Goal: Information Seeking & Learning: Check status

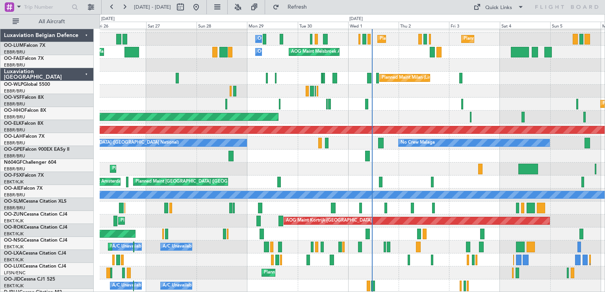
scroll to position [9, 0]
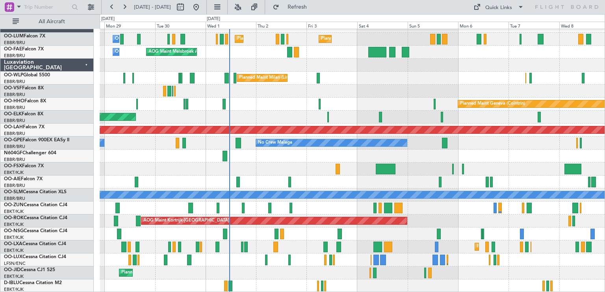
click at [446, 155] on div "Planned Maint [GEOGRAPHIC_DATA] ([GEOGRAPHIC_DATA] National) Planned Maint [GEO…" at bounding box center [352, 156] width 505 height 273
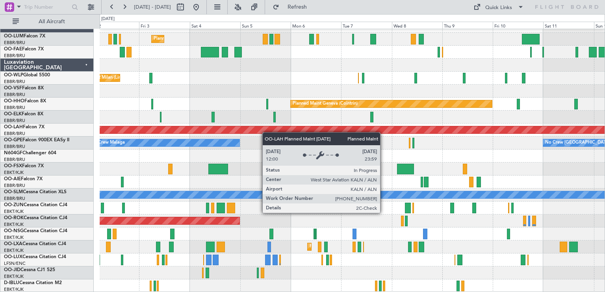
click at [257, 129] on div "Planned Maint [GEOGRAPHIC_DATA] ([GEOGRAPHIC_DATA] National) Planned Maint [GEO…" at bounding box center [352, 156] width 505 height 273
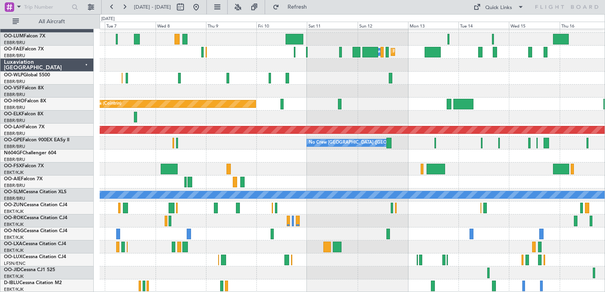
click at [308, 138] on div "Owner Melsbroek Air Base Planned Maint Melsbroek Air Base Planned Maint Brussel…" at bounding box center [352, 156] width 505 height 273
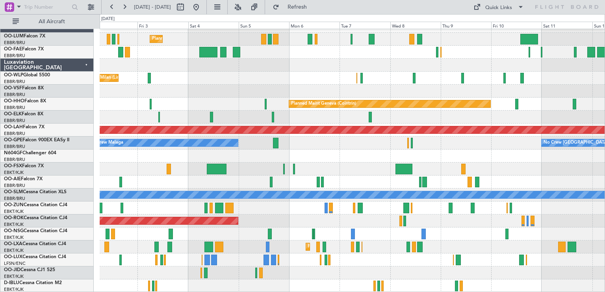
click at [540, 142] on div "Planned Maint Brussels (Brussels National) Planned Maint Brussels (Brussels Nat…" at bounding box center [352, 156] width 505 height 273
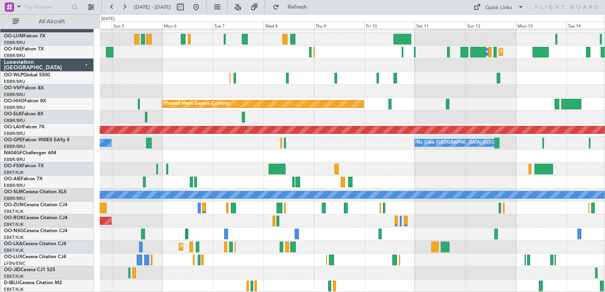
click at [160, 136] on div "Planned Maint Brussels (Brussels National) Owner Melsbroek Air Base Planned Mai…" at bounding box center [352, 156] width 505 height 273
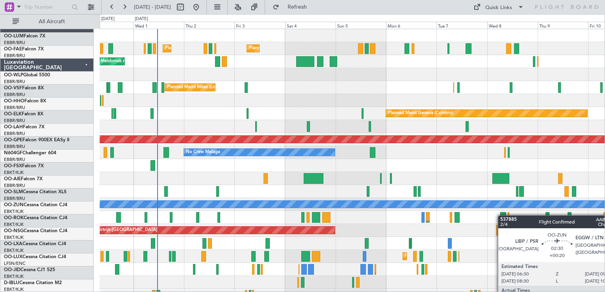
scroll to position [0, 0]
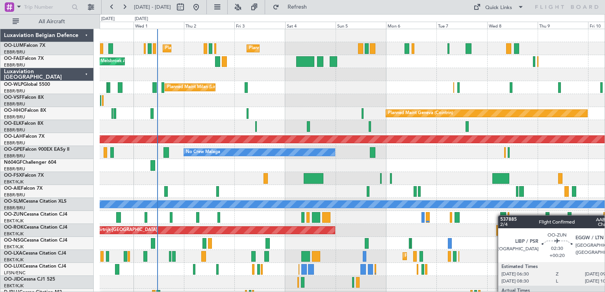
click at [514, 220] on div "Planned Maint Brussels (Brussels National) Planned Maint Brussels (Brussels Nat…" at bounding box center [352, 165] width 505 height 273
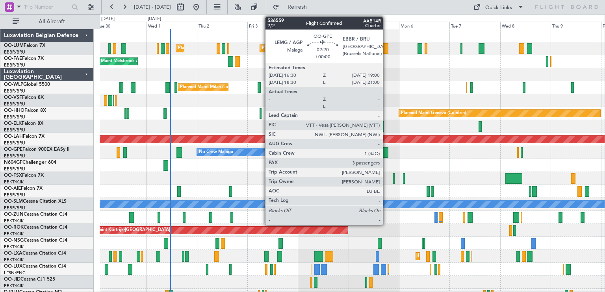
click at [386, 150] on div at bounding box center [386, 152] width 6 height 11
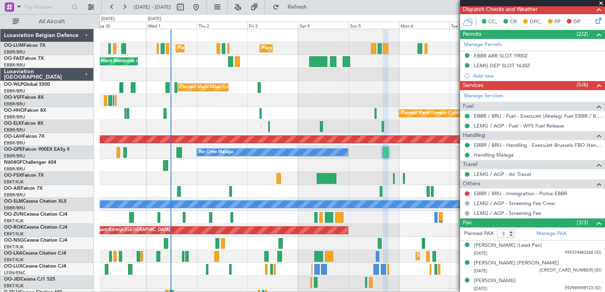
scroll to position [9, 0]
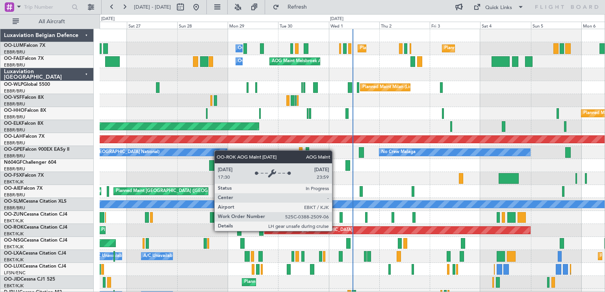
scroll to position [9, 0]
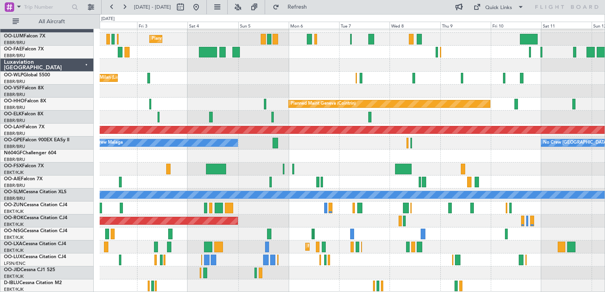
click at [193, 106] on div "Planned Maint [GEOGRAPHIC_DATA] ([GEOGRAPHIC_DATA] National) Planned Maint [GEO…" at bounding box center [352, 156] width 505 height 273
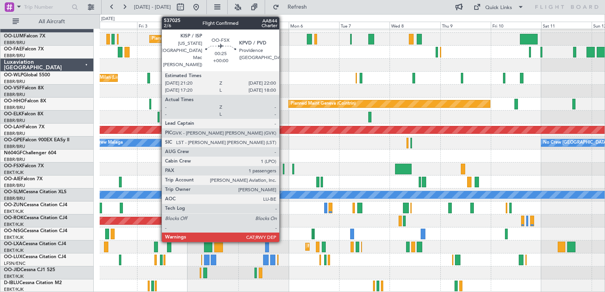
click at [283, 169] on div at bounding box center [284, 169] width 2 height 11
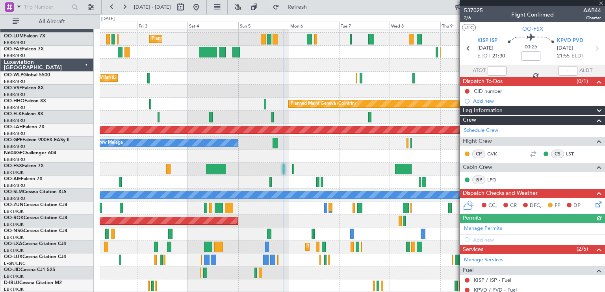
scroll to position [100, 0]
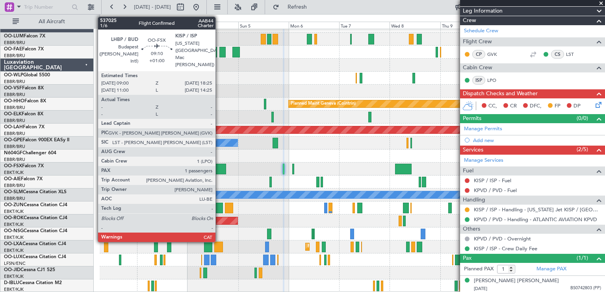
click at [219, 169] on div at bounding box center [216, 169] width 20 height 11
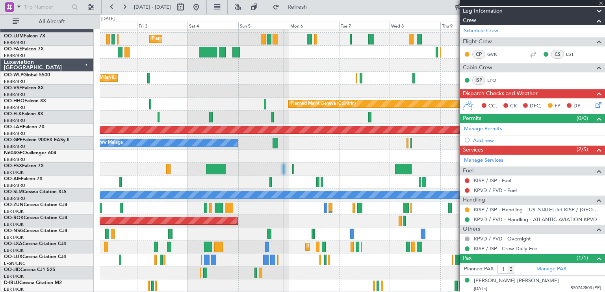
type input "+01:00"
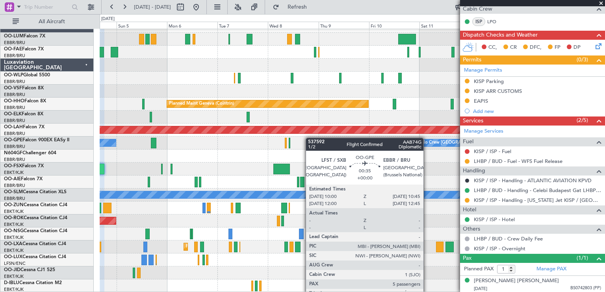
scroll to position [9, 0]
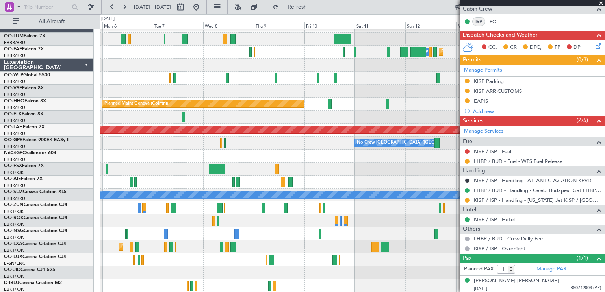
click at [245, 137] on div "Planned Maint [GEOGRAPHIC_DATA] ([GEOGRAPHIC_DATA] National) Owner [GEOGRAPHIC_…" at bounding box center [352, 156] width 505 height 273
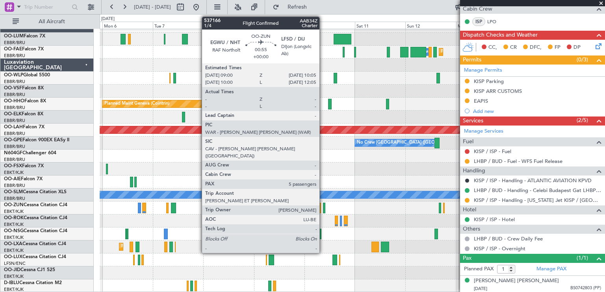
click at [323, 208] on div at bounding box center [324, 208] width 2 height 11
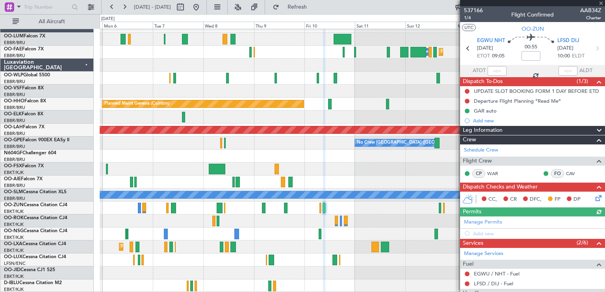
scroll to position [174, 0]
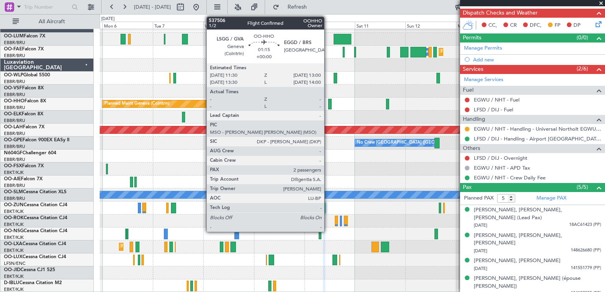
click at [328, 102] on div at bounding box center [330, 104] width 4 height 11
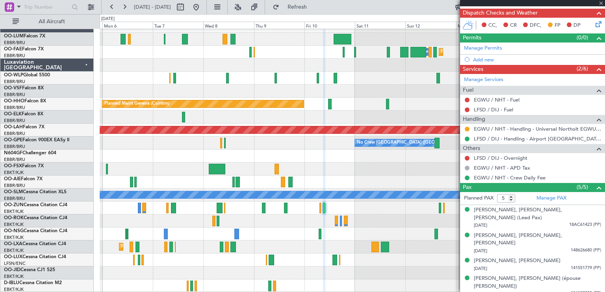
type input "2"
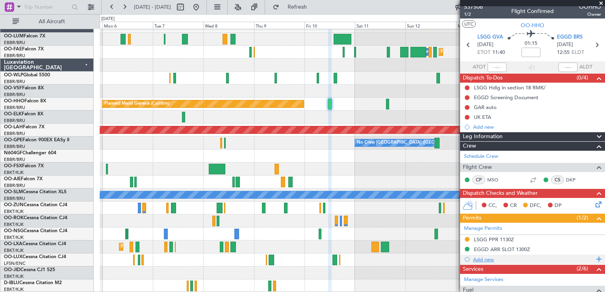
scroll to position [0, 0]
